Goal: Task Accomplishment & Management: Manage account settings

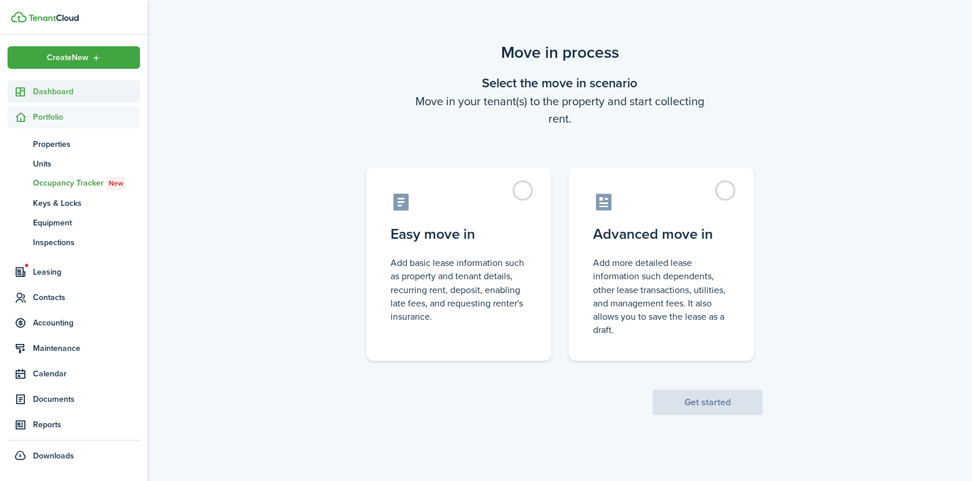
click at [53, 93] on span "Dashboard" at bounding box center [86, 92] width 107 height 12
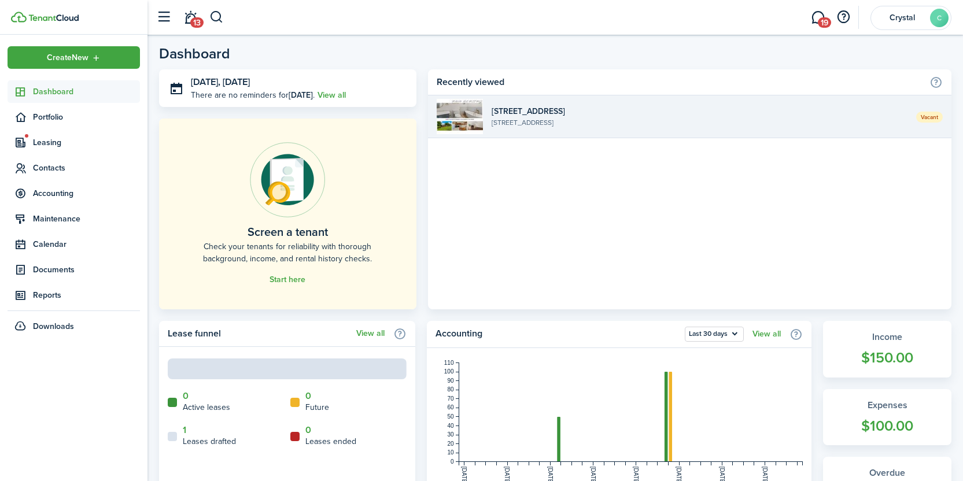
click at [563, 127] on widget-list-item-description "[STREET_ADDRESS]" at bounding box center [700, 122] width 416 height 10
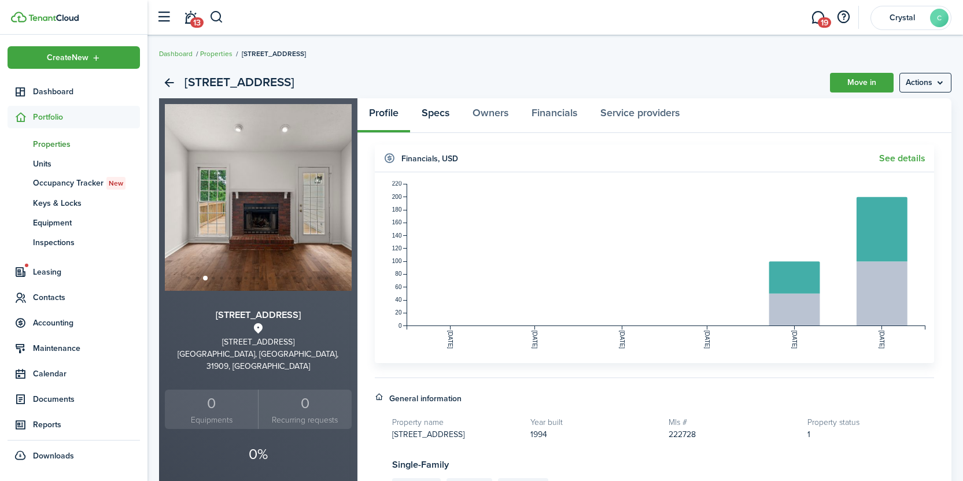
click at [431, 117] on link "Specs" at bounding box center [435, 115] width 51 height 35
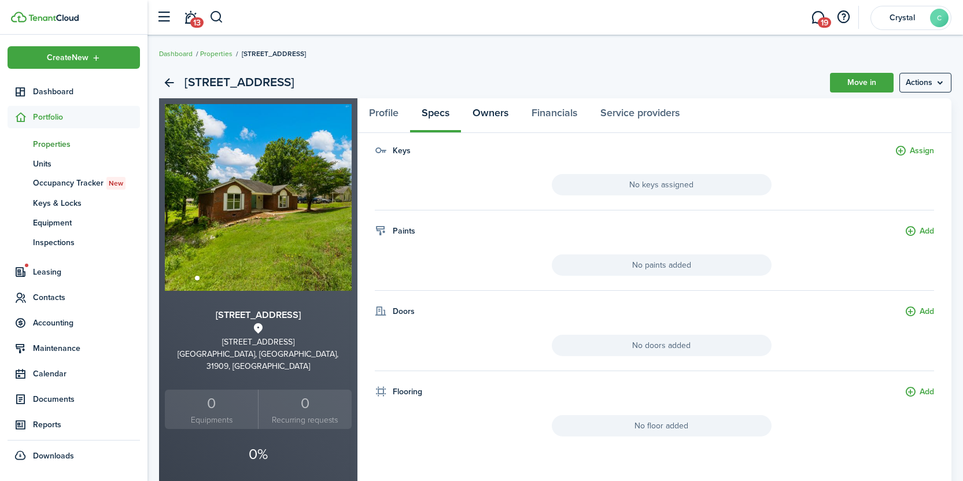
click at [487, 116] on link "Owners" at bounding box center [490, 115] width 59 height 35
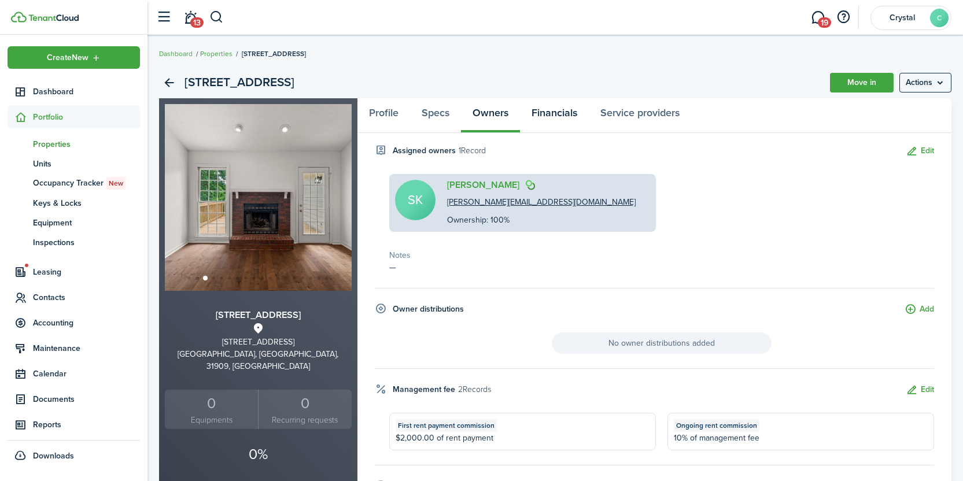
click at [565, 112] on link "Financials" at bounding box center [554, 115] width 69 height 35
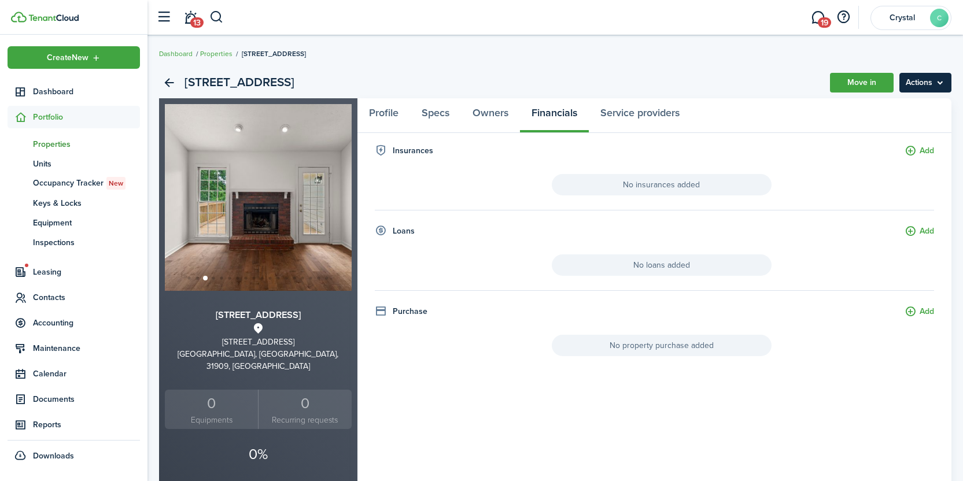
click at [927, 82] on menu-btn "Actions" at bounding box center [925, 83] width 52 height 20
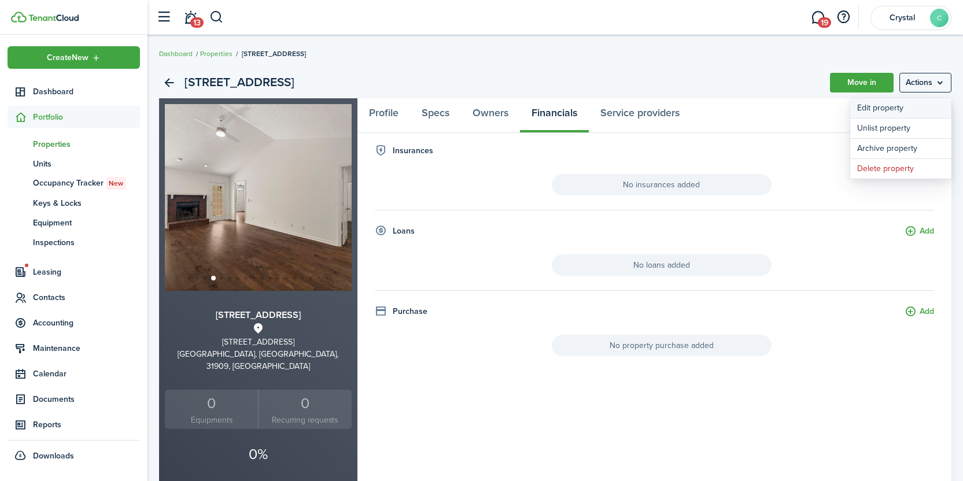
click at [892, 106] on link "Edit property" at bounding box center [900, 108] width 101 height 20
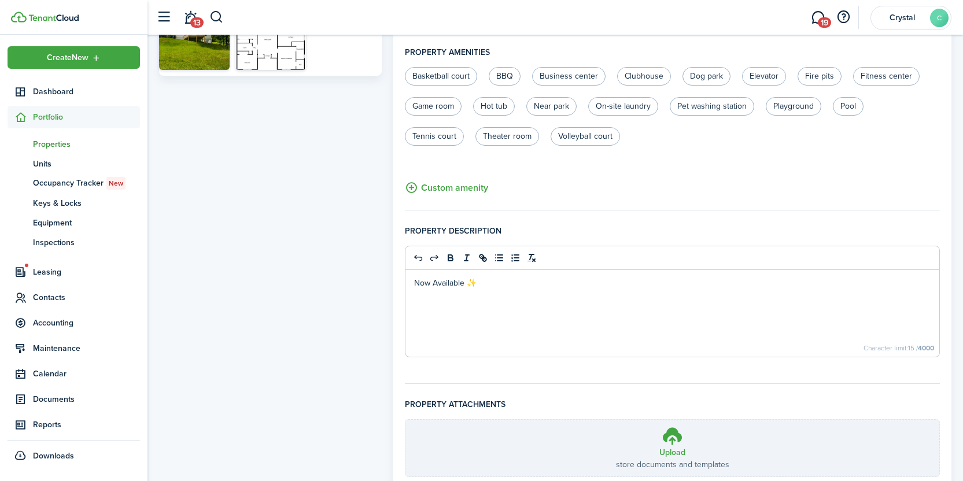
scroll to position [563, 0]
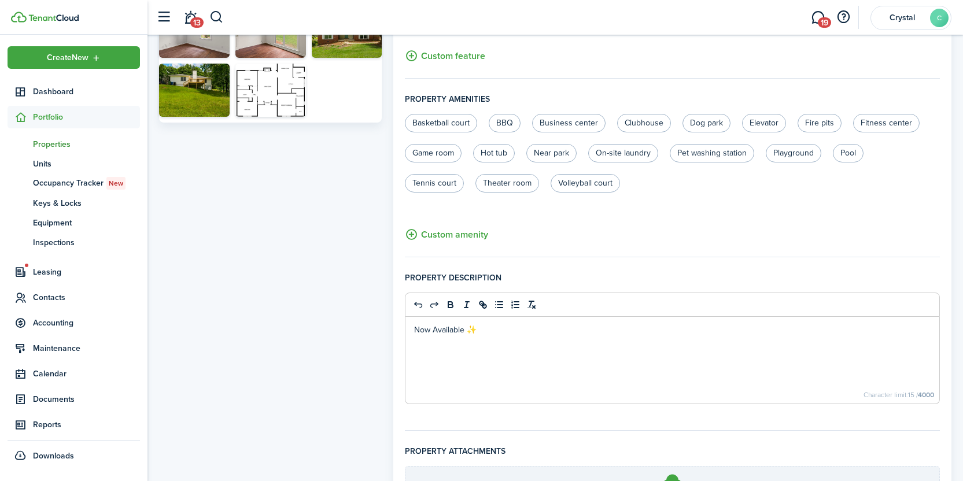
click at [510, 330] on p "Now Available ✨" at bounding box center [672, 330] width 517 height 12
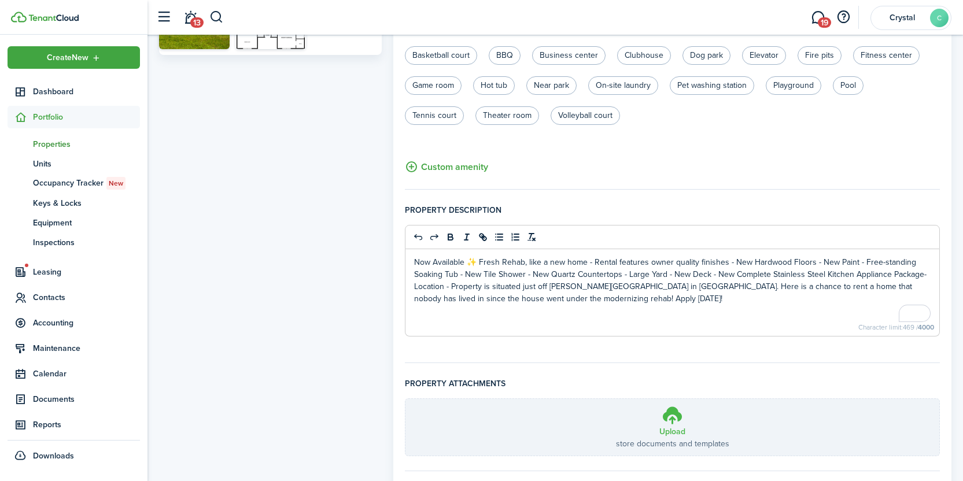
scroll to position [696, 0]
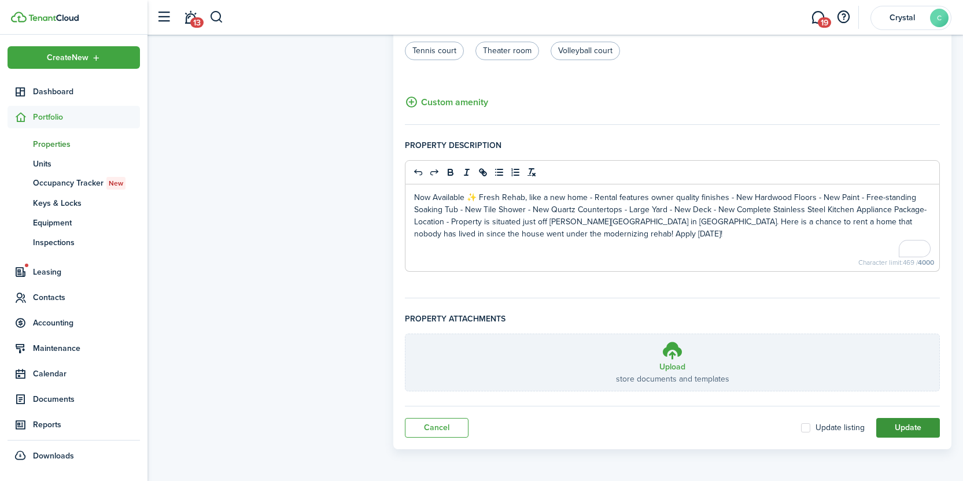
click at [904, 432] on button "Update" at bounding box center [908, 428] width 64 height 20
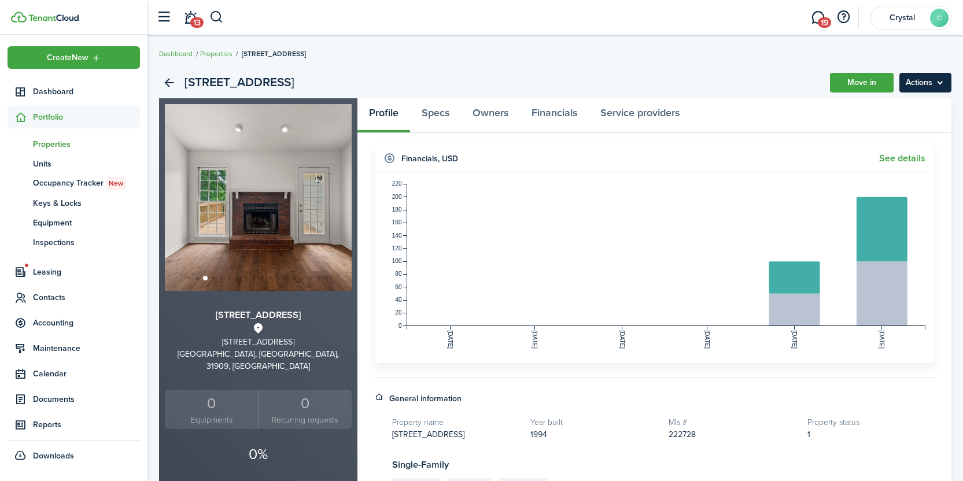
click at [905, 86] on menu-btn "Actions" at bounding box center [925, 83] width 52 height 20
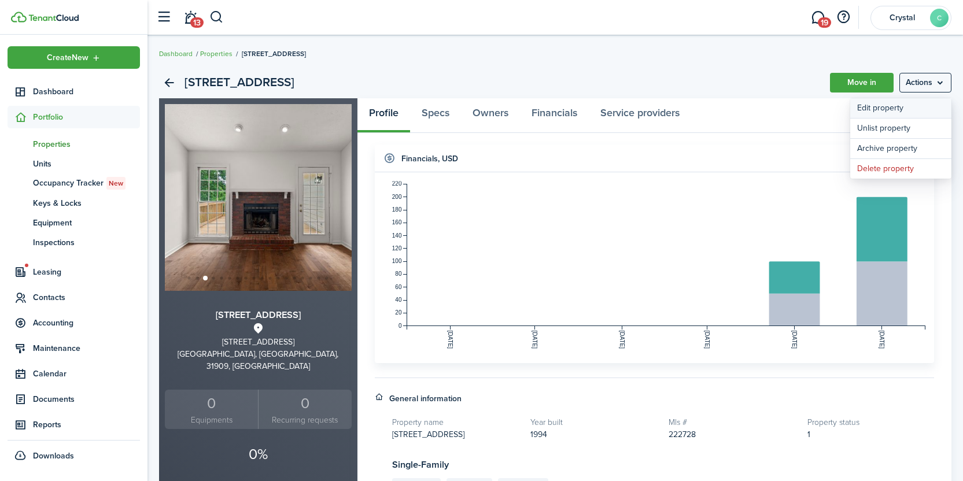
click at [908, 113] on link "Edit property" at bounding box center [900, 108] width 101 height 20
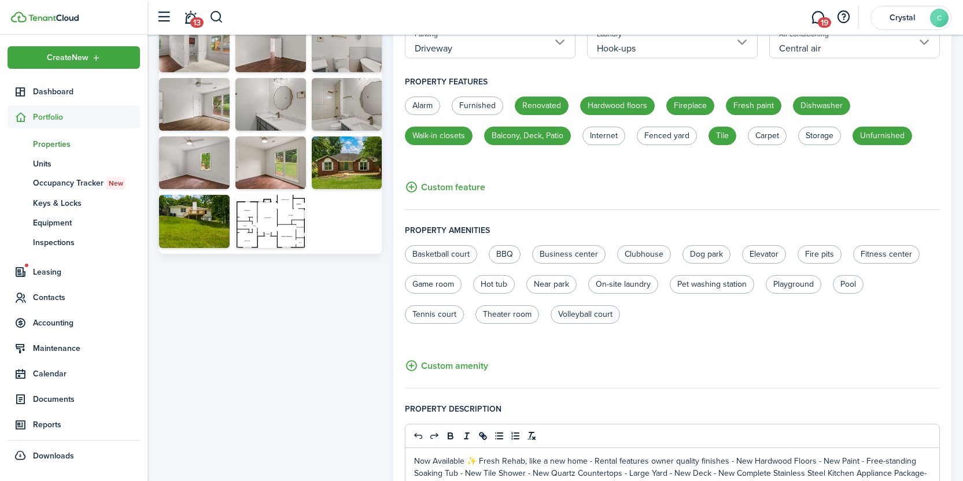
scroll to position [696, 0]
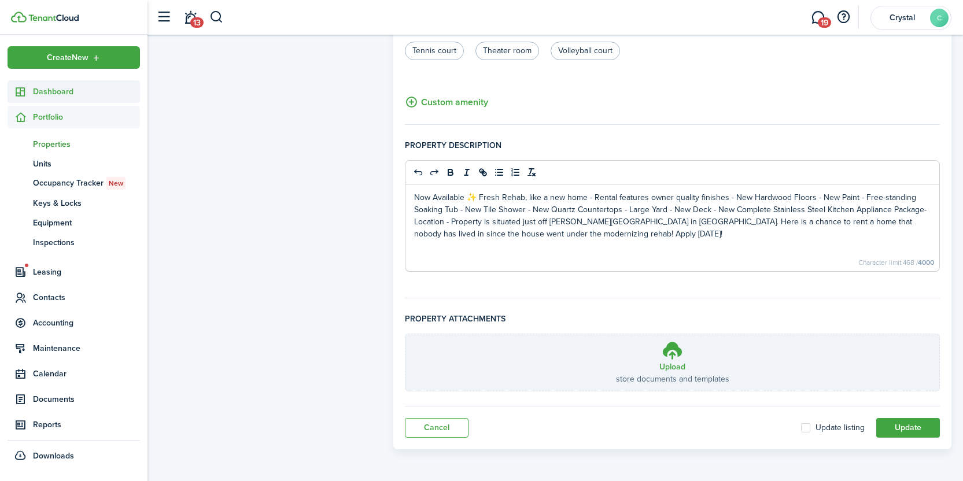
click at [69, 90] on span "Dashboard" at bounding box center [86, 92] width 107 height 12
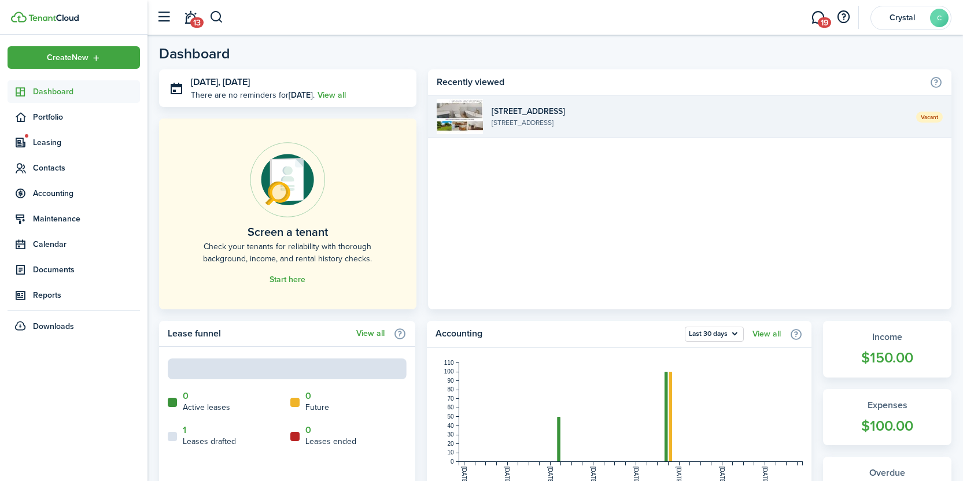
click at [746, 114] on widget-list-item-title "[STREET_ADDRESS]" at bounding box center [700, 111] width 416 height 12
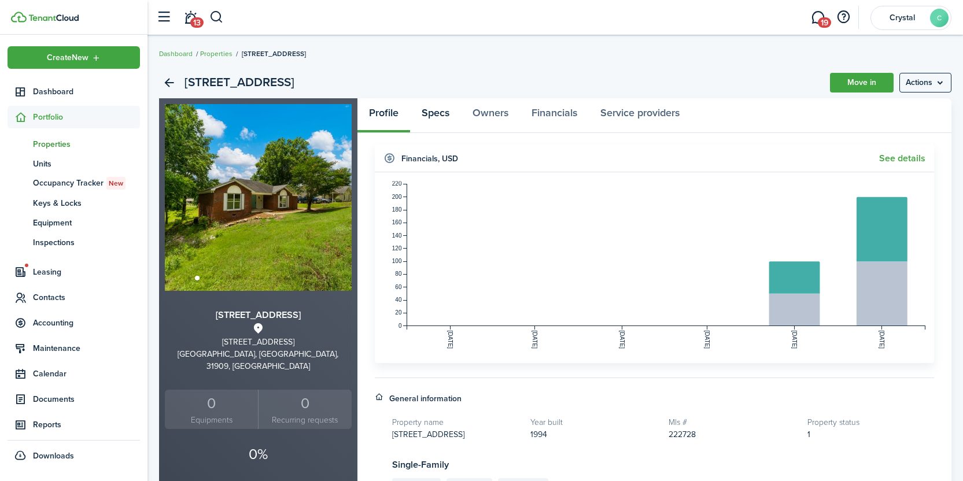
click at [445, 116] on link "Specs" at bounding box center [435, 115] width 51 height 35
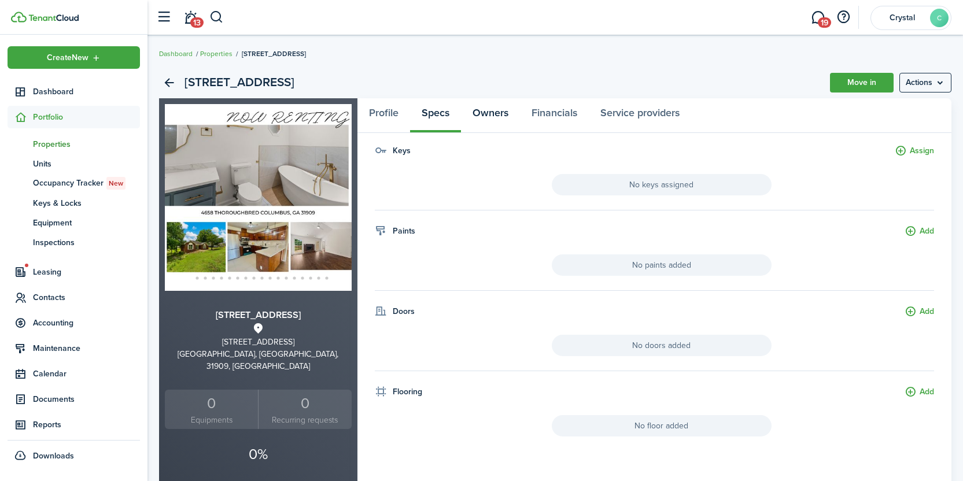
click at [492, 117] on link "Owners" at bounding box center [490, 115] width 59 height 35
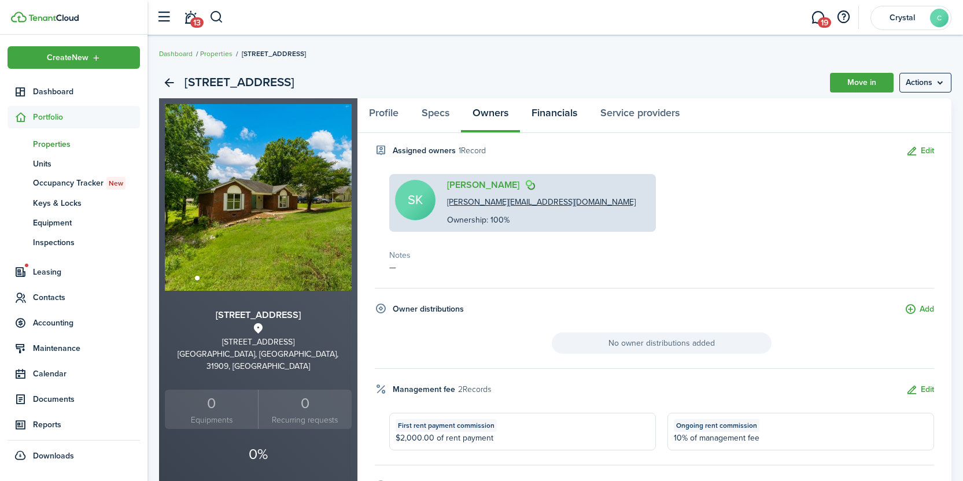
click at [562, 110] on link "Financials" at bounding box center [554, 115] width 69 height 35
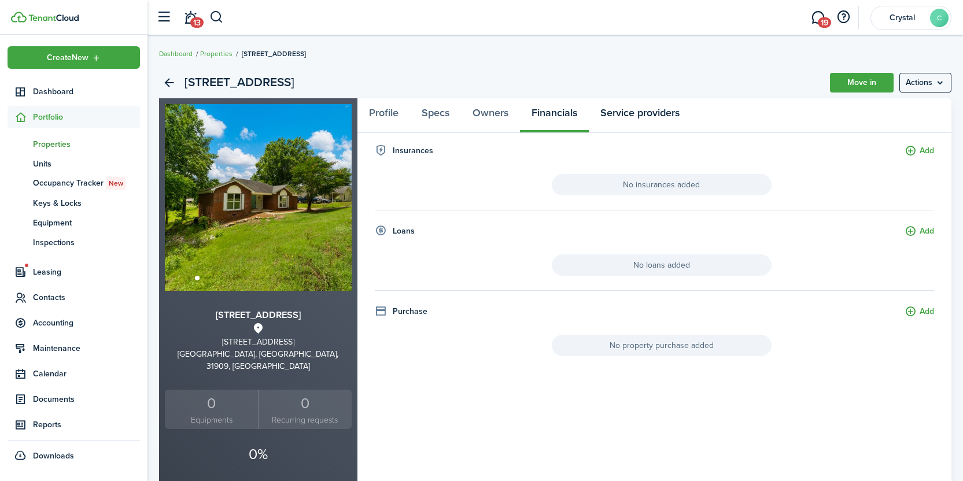
click at [648, 116] on link "Service providers" at bounding box center [640, 115] width 102 height 35
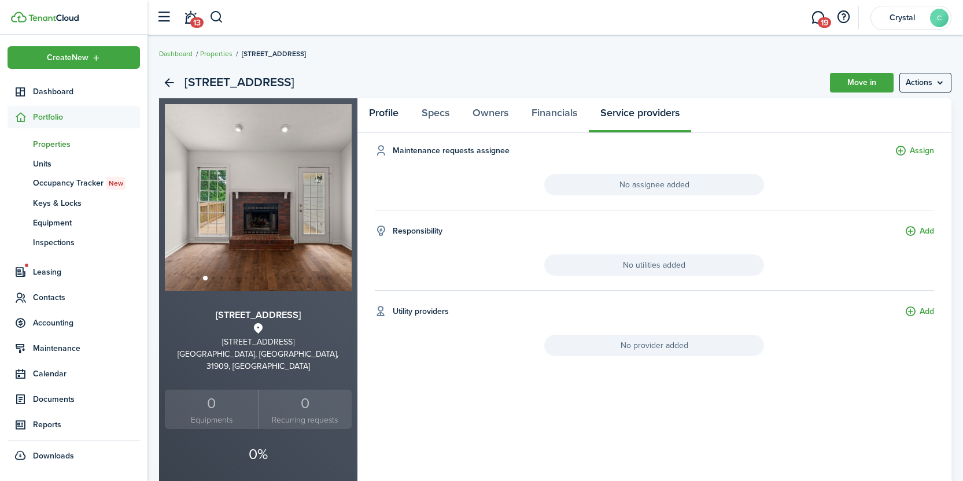
click at [385, 120] on link "Profile" at bounding box center [383, 115] width 53 height 35
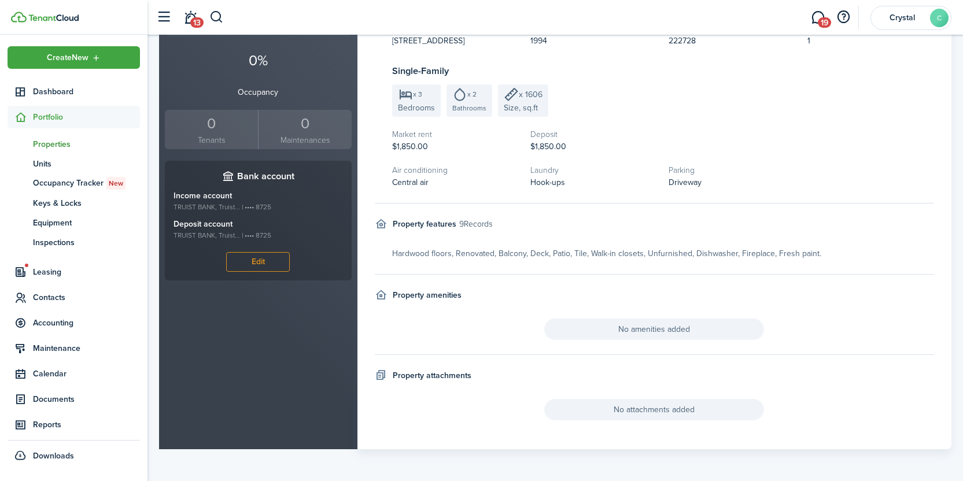
scroll to position [5, 0]
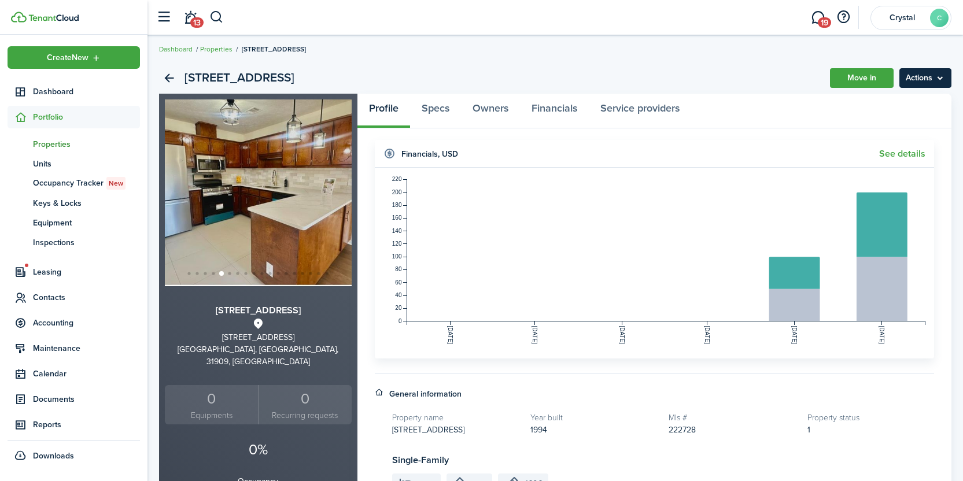
click at [919, 82] on menu-btn "Actions" at bounding box center [925, 78] width 52 height 20
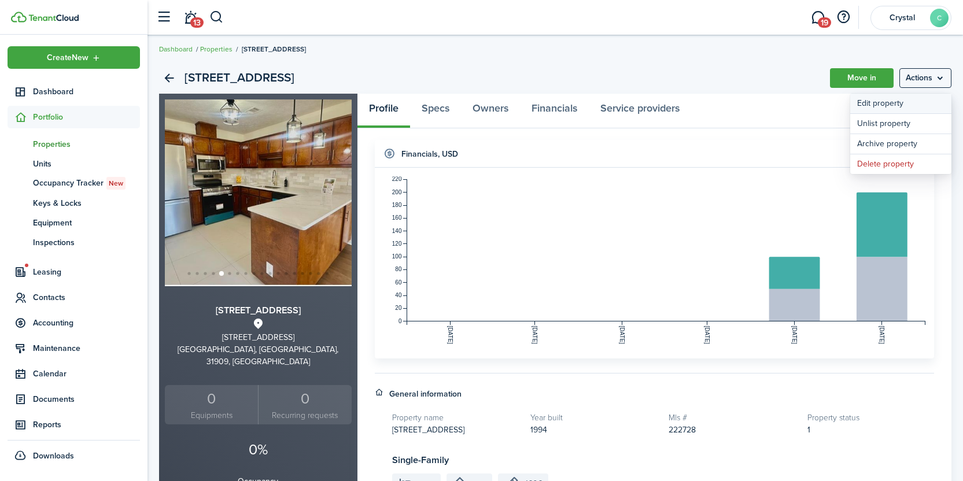
click at [904, 104] on link "Edit property" at bounding box center [900, 104] width 101 height 20
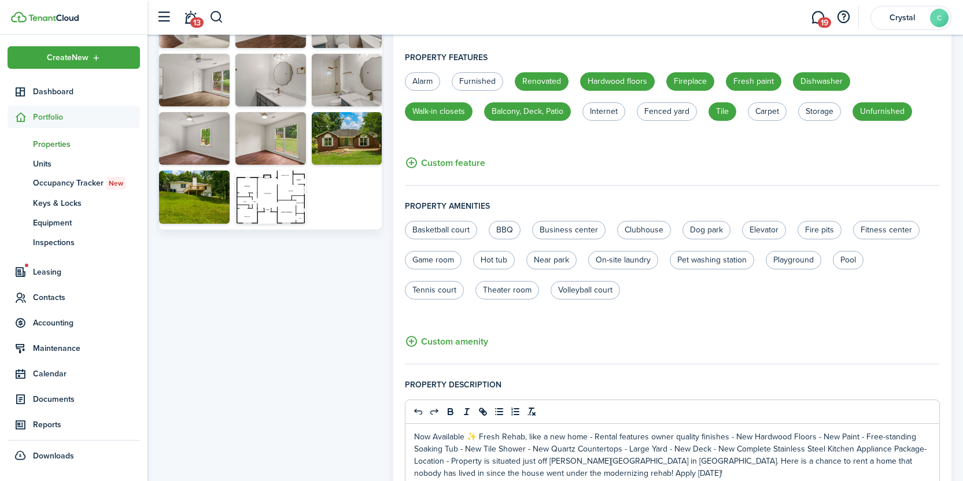
scroll to position [696, 0]
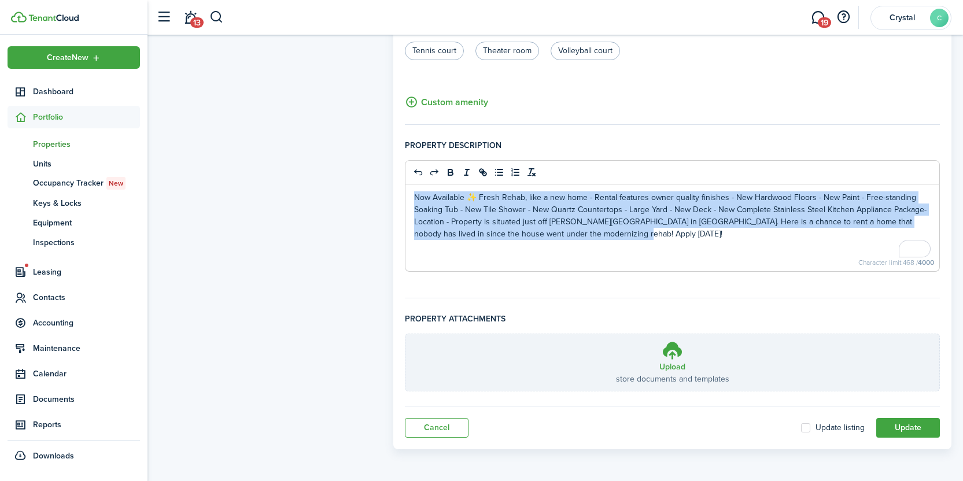
drag, startPoint x: 617, startPoint y: 233, endPoint x: 408, endPoint y: 191, distance: 212.9
click at [408, 191] on div "Now Available ✨ Fresh Rehab, like a new home - Rental features owner quality fi…" at bounding box center [672, 228] width 534 height 87
copy p "Now Available ✨ Fresh Rehab, like a new home - Rental features owner quality fi…"
click at [907, 255] on div "Rewrite with Grammarly" at bounding box center [907, 248] width 13 height 13
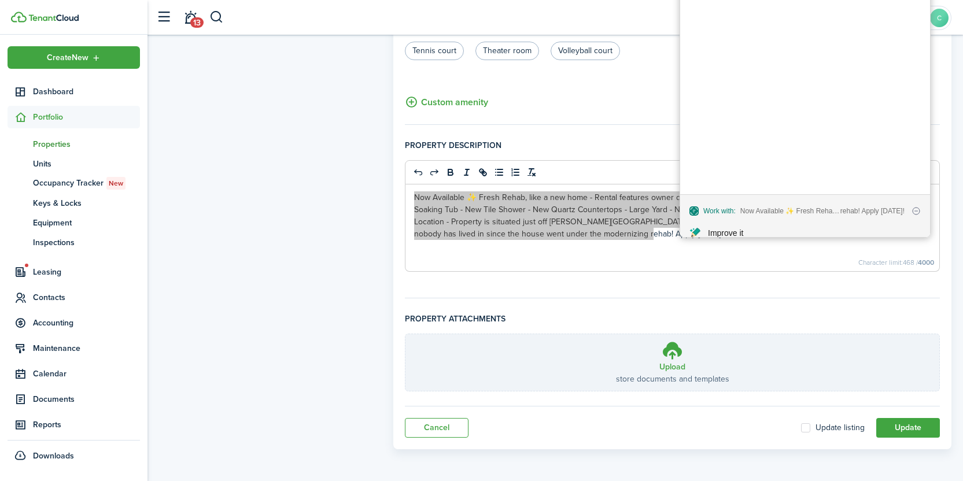
scroll to position [0, 0]
click at [739, 316] on textarea "Type a prompt, after typing your prompt press tab to review results, or enter t…" at bounding box center [805, 316] width 230 height 22
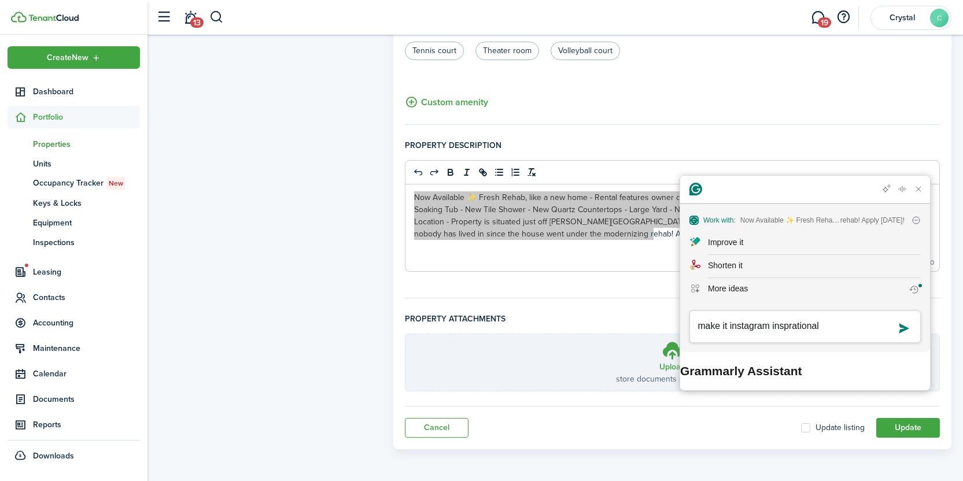
type textarea "make it instagram insprational"
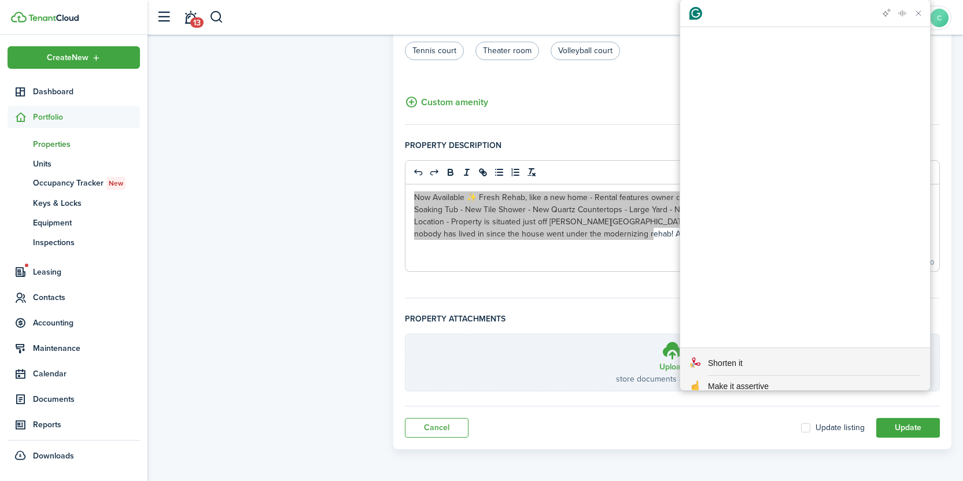
click at [792, 442] on textarea "Type a prompt, after typing your prompt press tab to review results, or enter t…" at bounding box center [805, 445] width 230 height 22
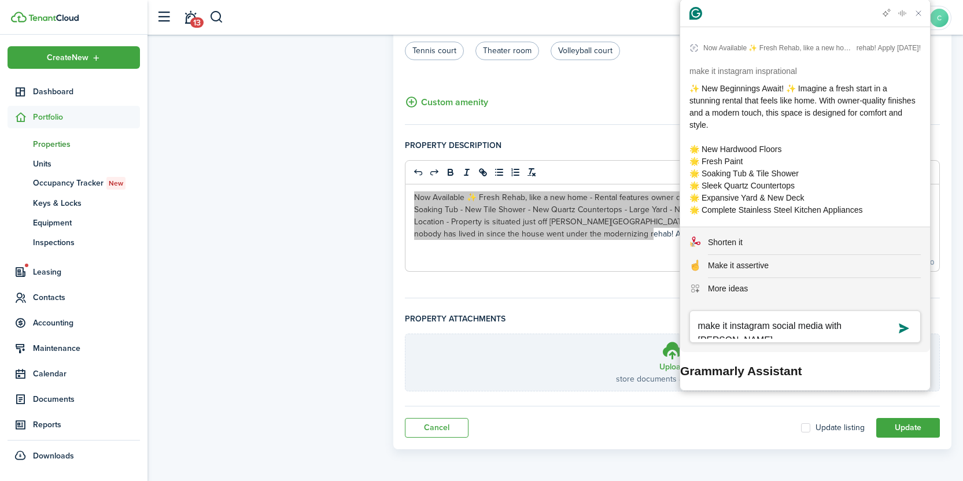
type textarea "make it instagram social media with [PERSON_NAME]"
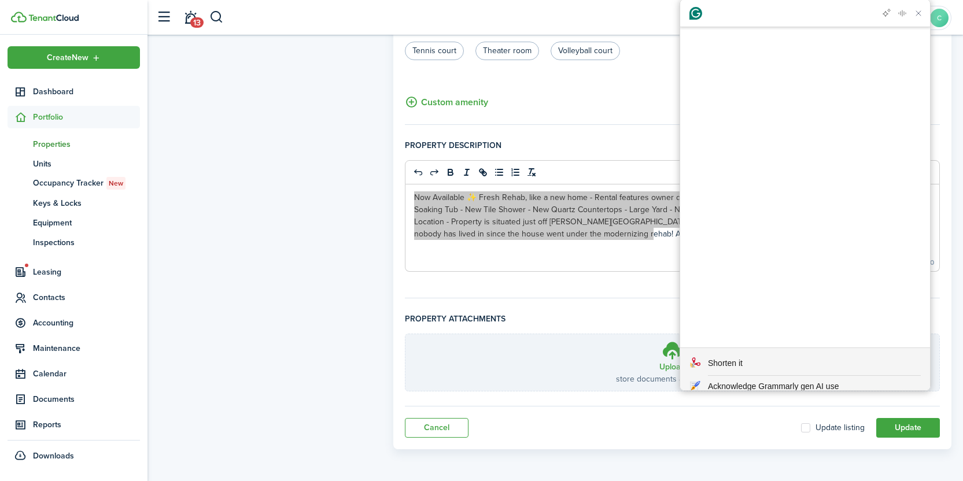
scroll to position [314, 0]
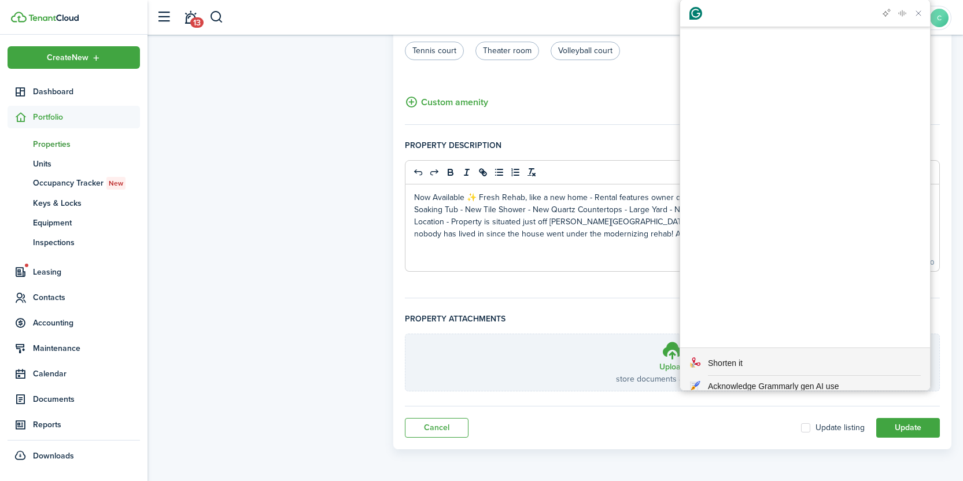
drag, startPoint x: 746, startPoint y: 250, endPoint x: 689, endPoint y: 53, distance: 205.2
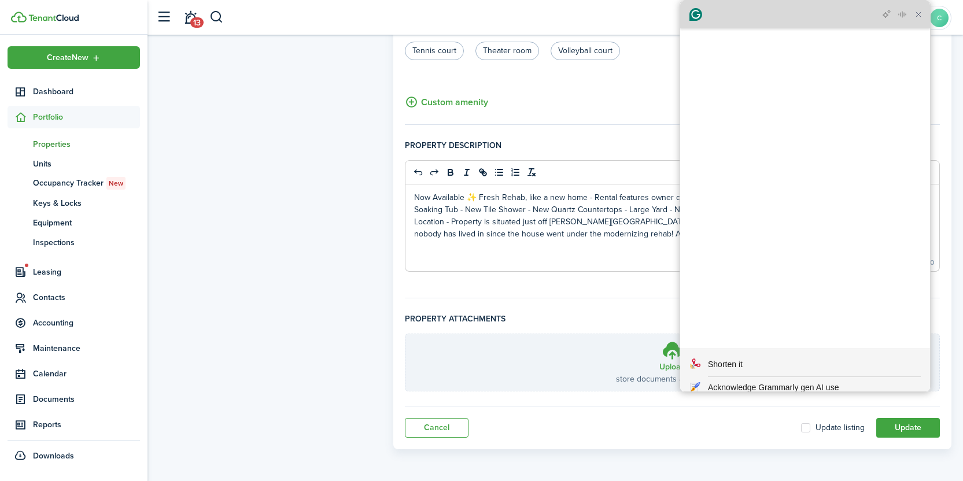
click at [922, 20] on div "Grammarly Assistant No matching results, press enter to execute your custom pro…" at bounding box center [805, 196] width 250 height 391
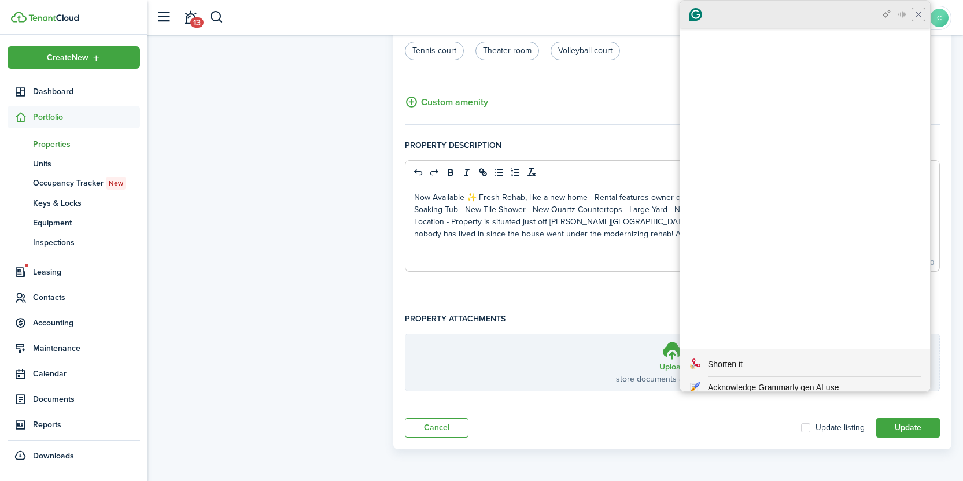
click at [916, 15] on icon "Close Grammarly Assistant" at bounding box center [918, 14] width 9 height 9
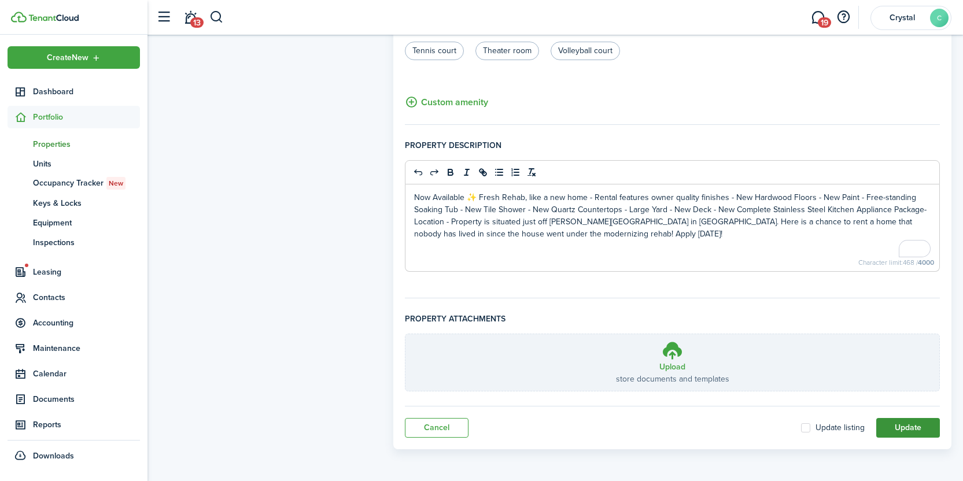
click at [898, 420] on button "Update" at bounding box center [908, 428] width 64 height 20
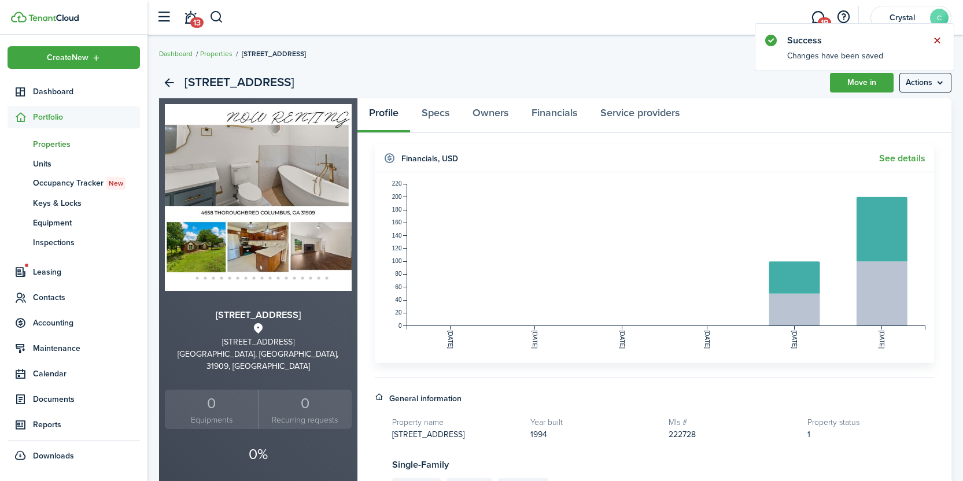
click at [936, 41] on button "Close notify" at bounding box center [937, 40] width 16 height 16
